Goal: Find specific page/section: Find specific page/section

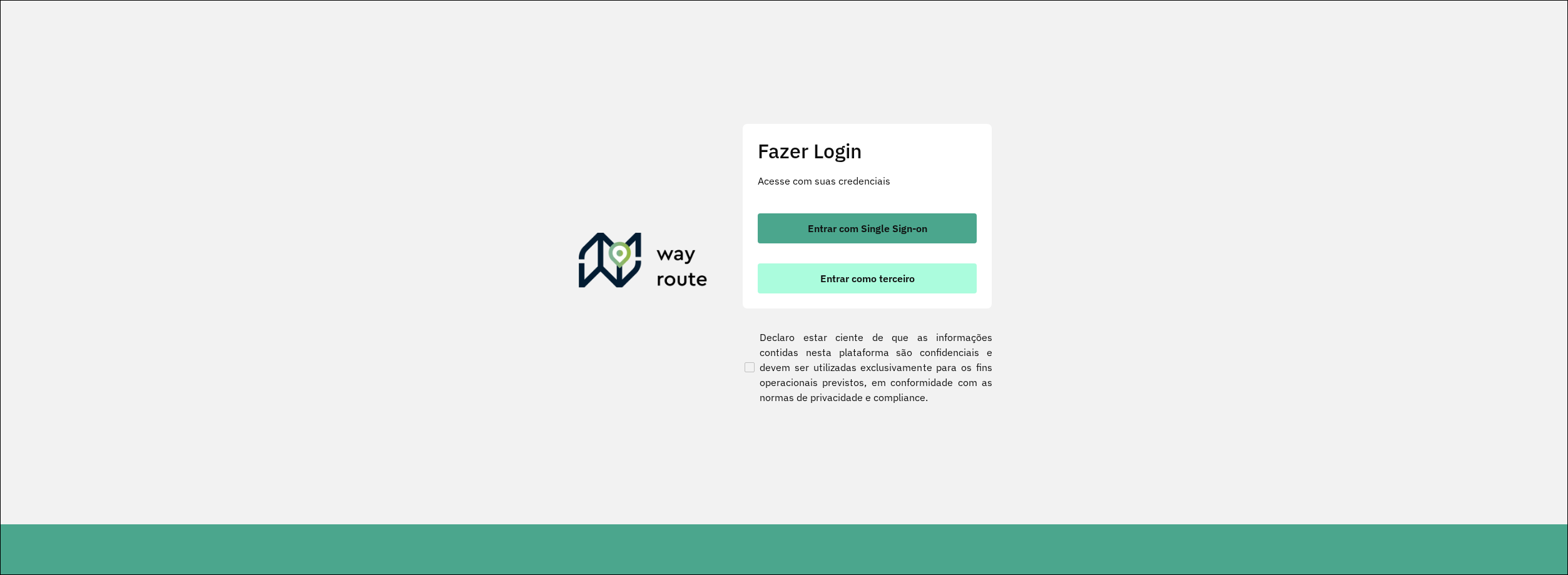
click at [888, 274] on span "Entrar como terceiro" at bounding box center [867, 278] width 94 height 10
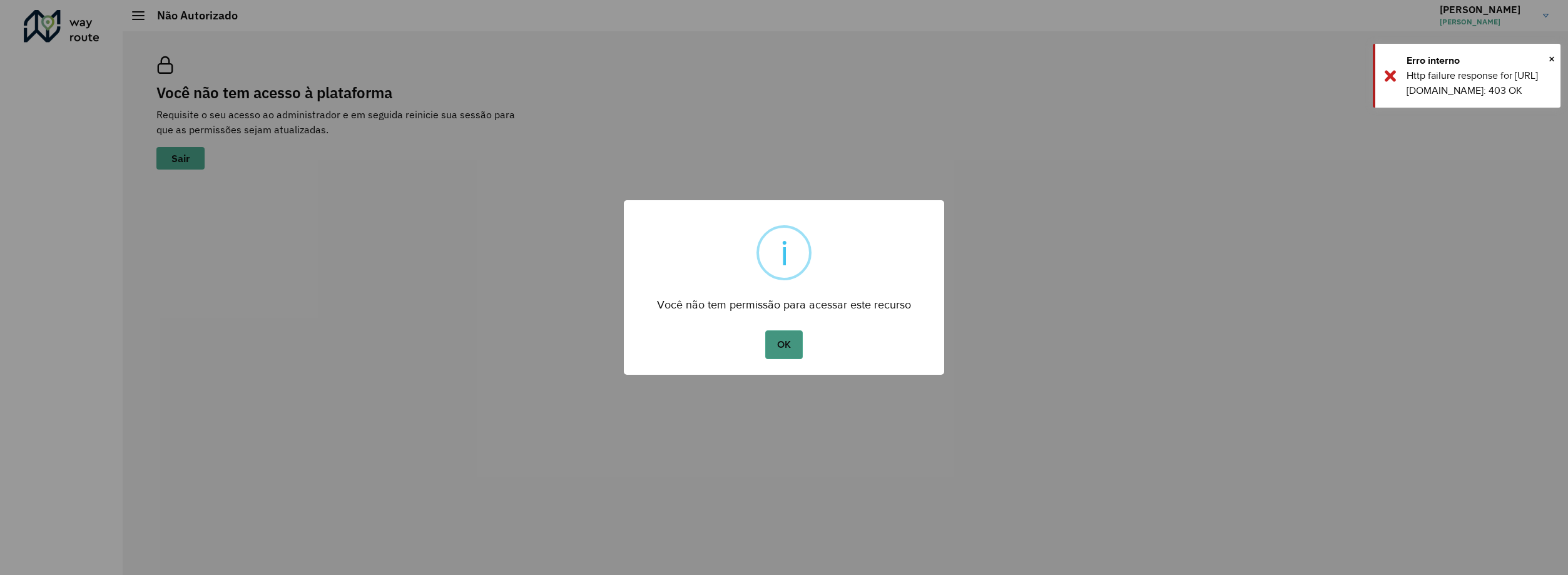
click at [793, 347] on button "OK" at bounding box center [783, 344] width 37 height 28
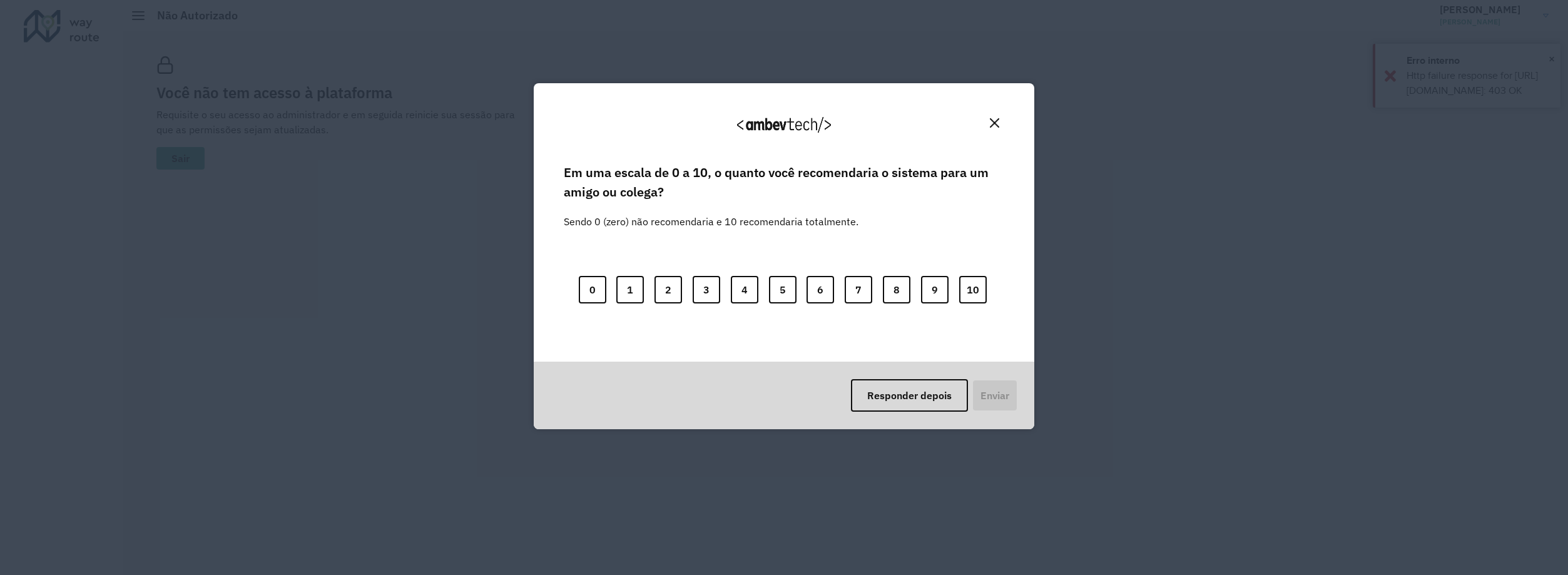
click at [999, 117] on button "Close" at bounding box center [994, 123] width 20 height 20
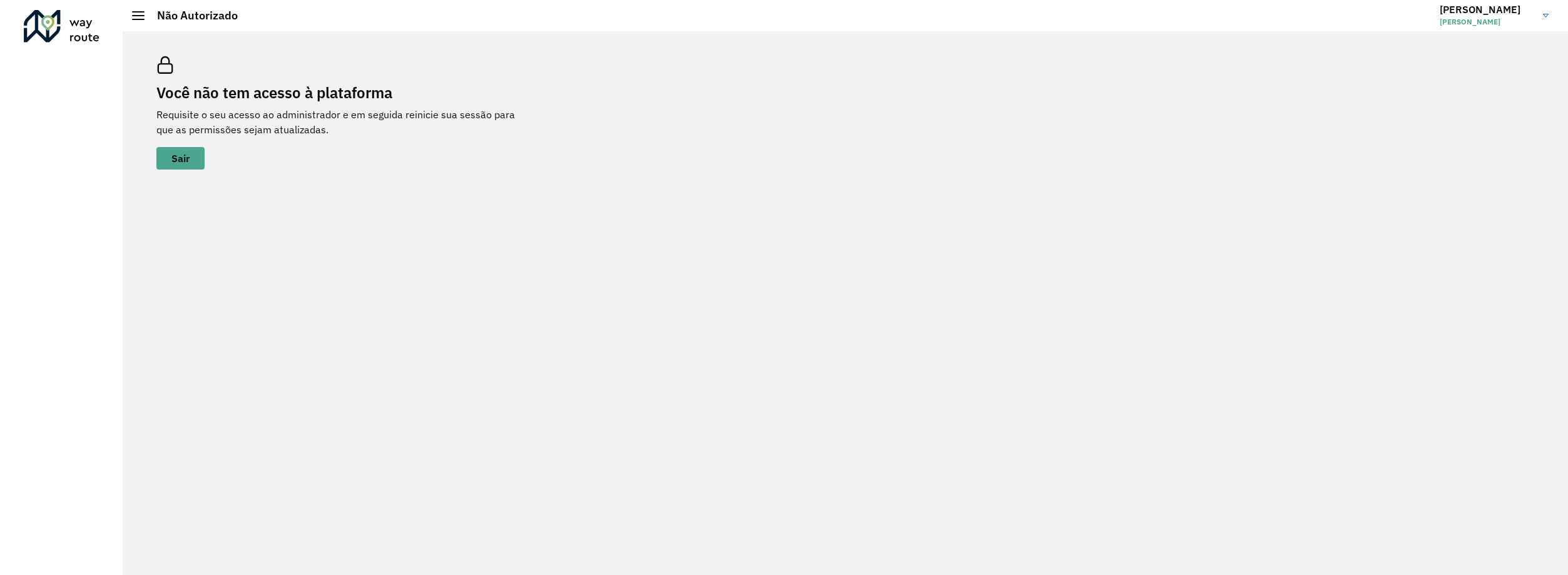
click at [1465, 26] on span "[PERSON_NAME]" at bounding box center [1486, 22] width 94 height 11
click at [1030, 131] on div "Você não tem acesso à plataforma Requisite o seu acesso ao administrador e em s…" at bounding box center [845, 113] width 1408 height 143
drag, startPoint x: 163, startPoint y: 1, endPoint x: 100, endPoint y: 32, distance: 70.2
click at [119, 97] on div "Roteirizador AmbevTech" at bounding box center [61, 287] width 123 height 575
click at [228, 28] on hb-header "Não Autorizado [PERSON_NAME] Encerrar sessão Modo Noturno" at bounding box center [845, 15] width 1445 height 31
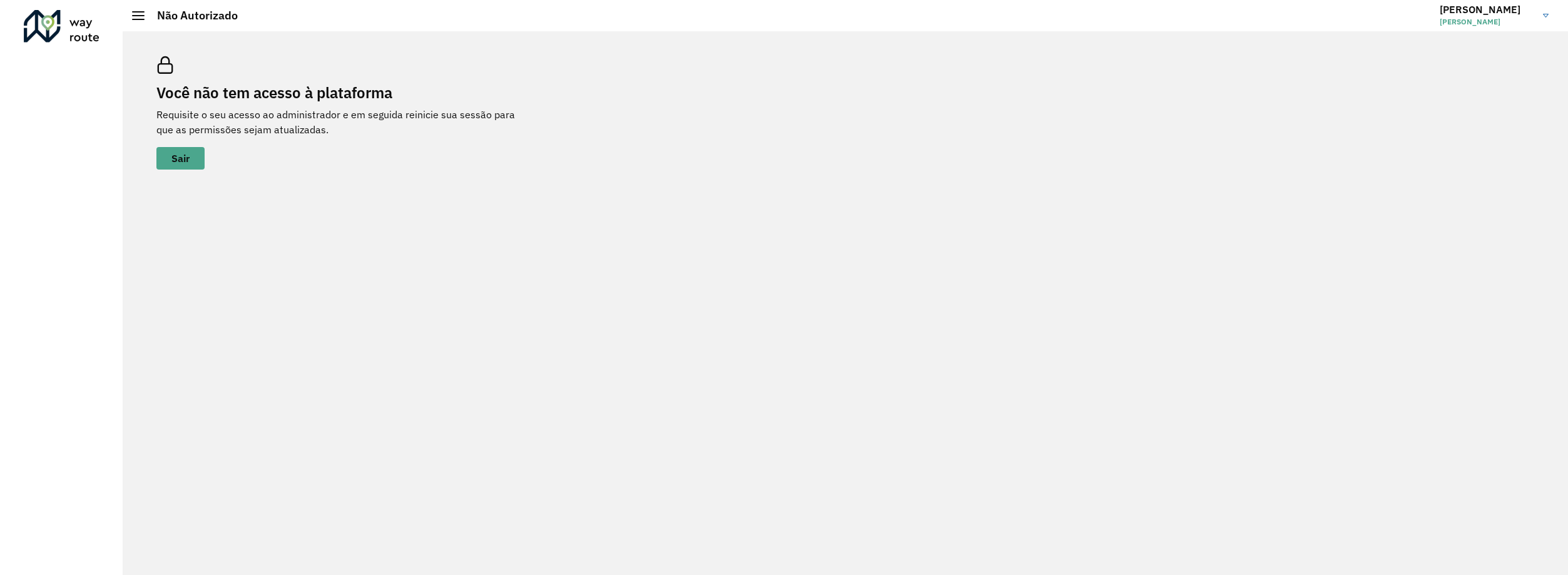
drag, startPoint x: 159, startPoint y: 0, endPoint x: 127, endPoint y: 4, distance: 32.2
click at [129, 0] on hb-header "Não Autorizado [PERSON_NAME] Encerrar sessão Modo Noturno" at bounding box center [845, 15] width 1445 height 31
click at [134, 15] on div at bounding box center [139, 16] width 13 height 9
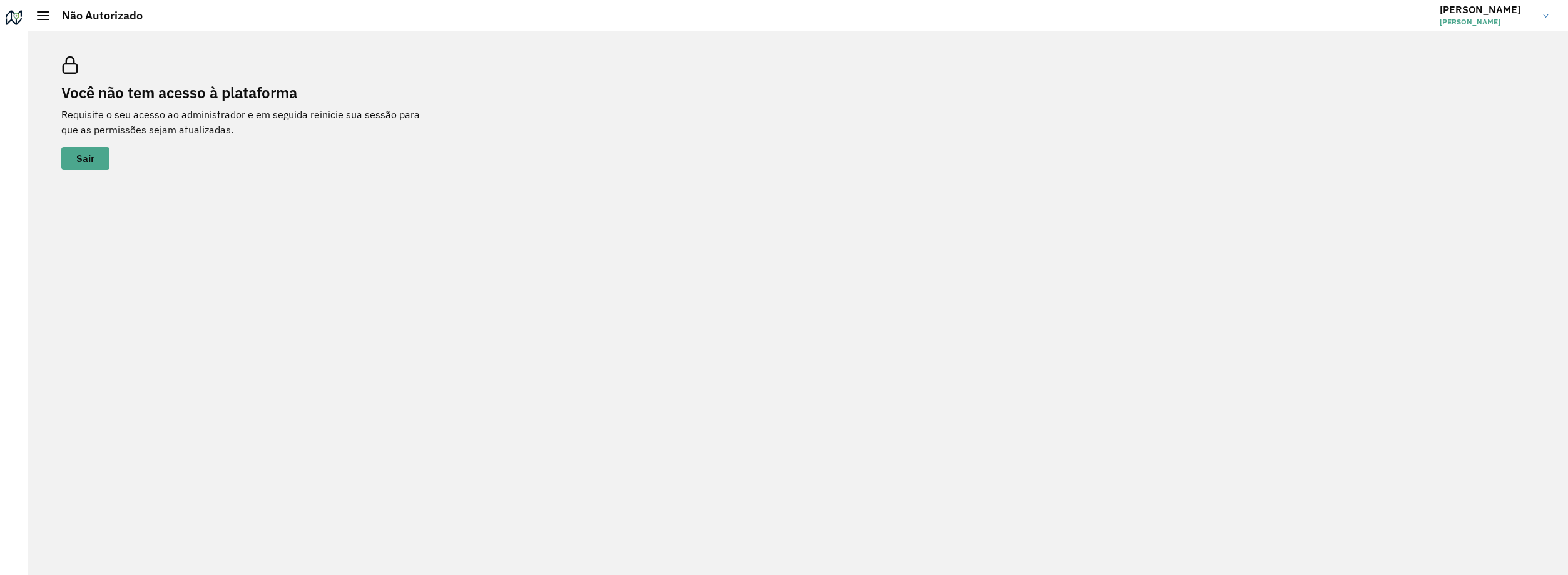
click at [1524, 24] on span "[PERSON_NAME]" at bounding box center [1486, 22] width 94 height 11
click at [1285, 89] on div "Você não tem acesso à plataforma Requisite o seu acesso ao administrador e em s…" at bounding box center [797, 113] width 1503 height 143
